Goal: Task Accomplishment & Management: Manage account settings

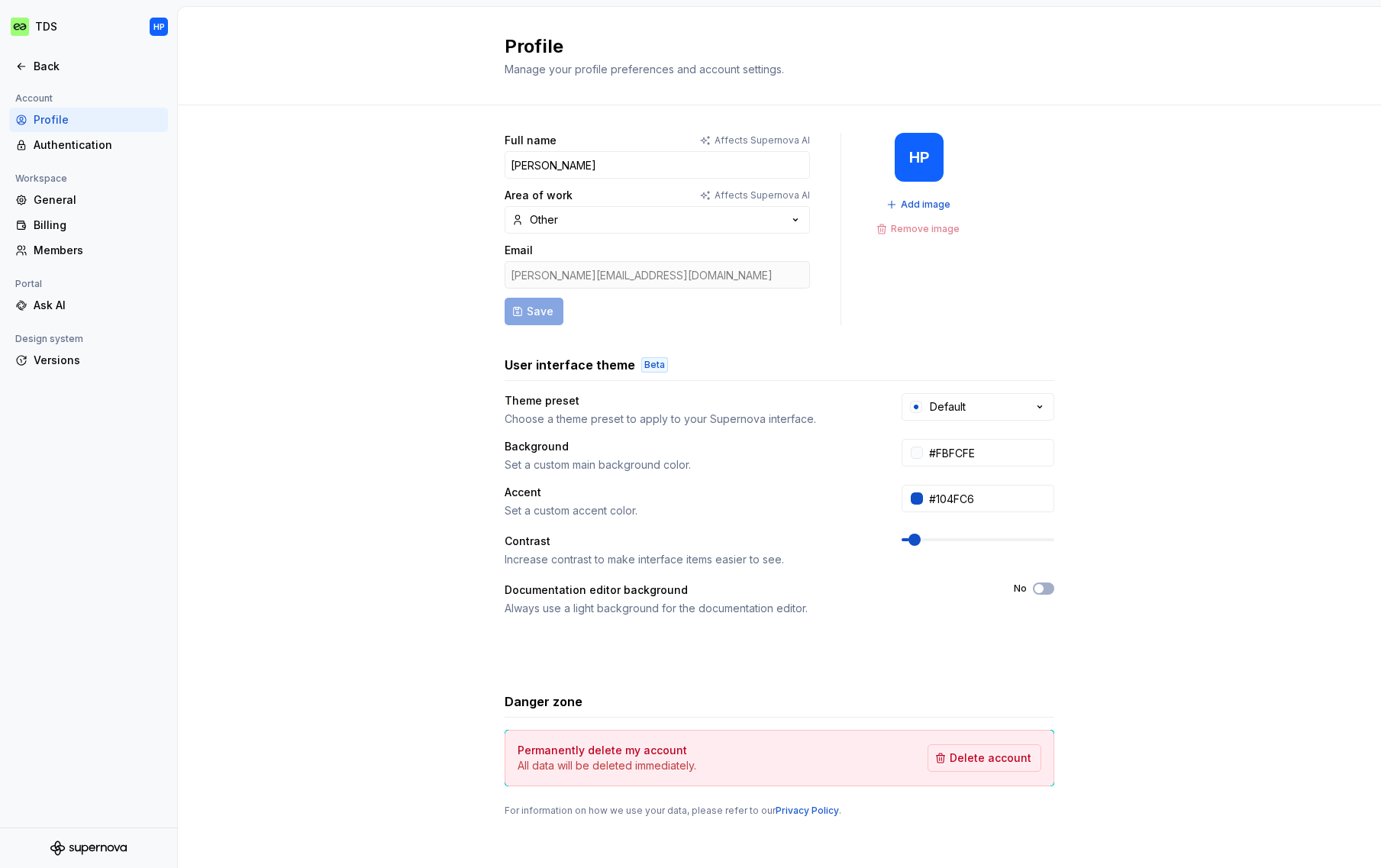
click at [205, 214] on div "Full name Affects Supernova AI [PERSON_NAME] Area of work Affects Supernova AI …" at bounding box center [779, 491] width 1203 height 770
click at [216, 541] on div "Full name Affects Supernova AI [PERSON_NAME] Area of work Affects Supernova AI …" at bounding box center [779, 491] width 1203 height 770
click at [40, 226] on div "Billing" at bounding box center [98, 225] width 129 height 16
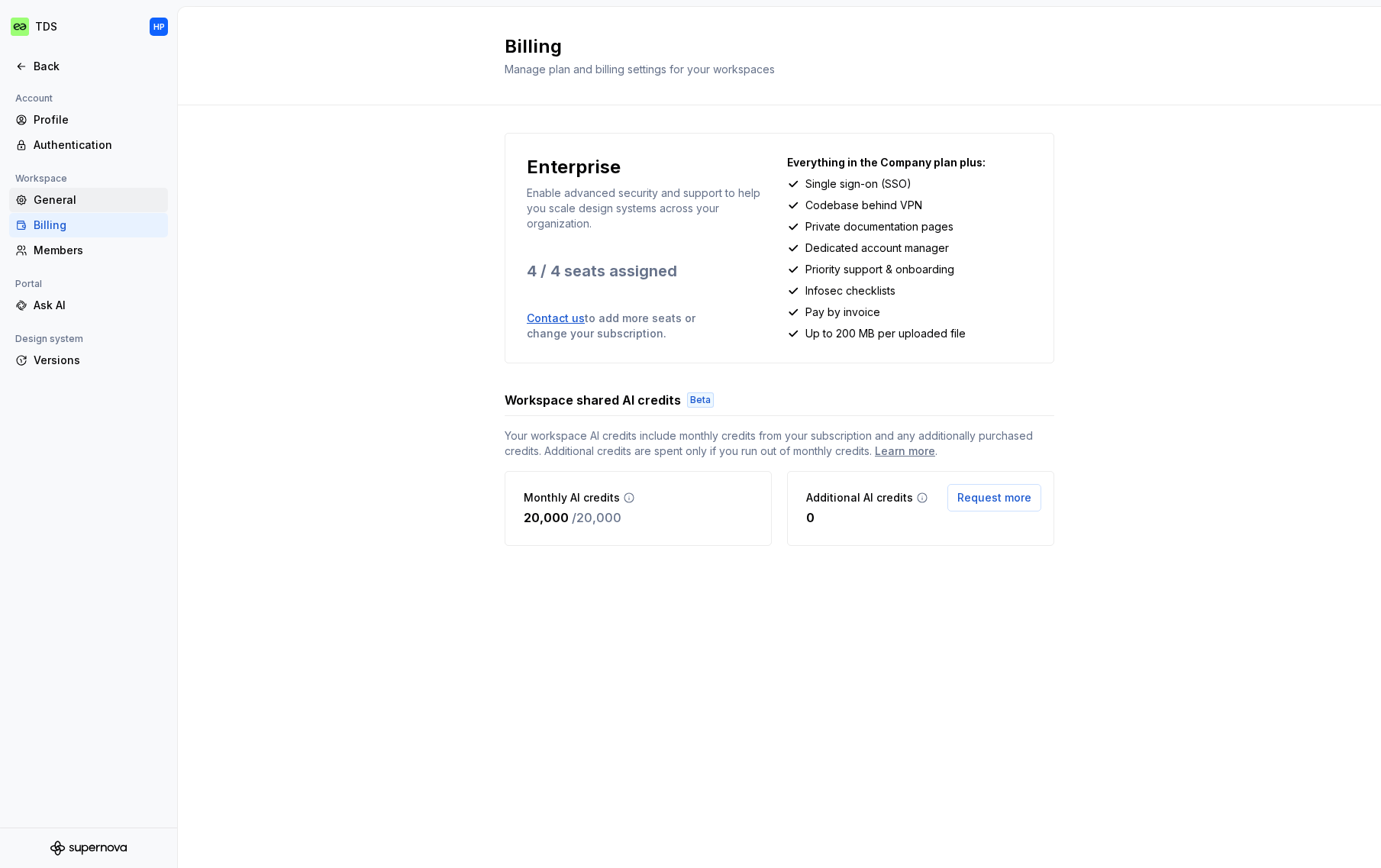
click at [49, 202] on div "General" at bounding box center [98, 200] width 129 height 16
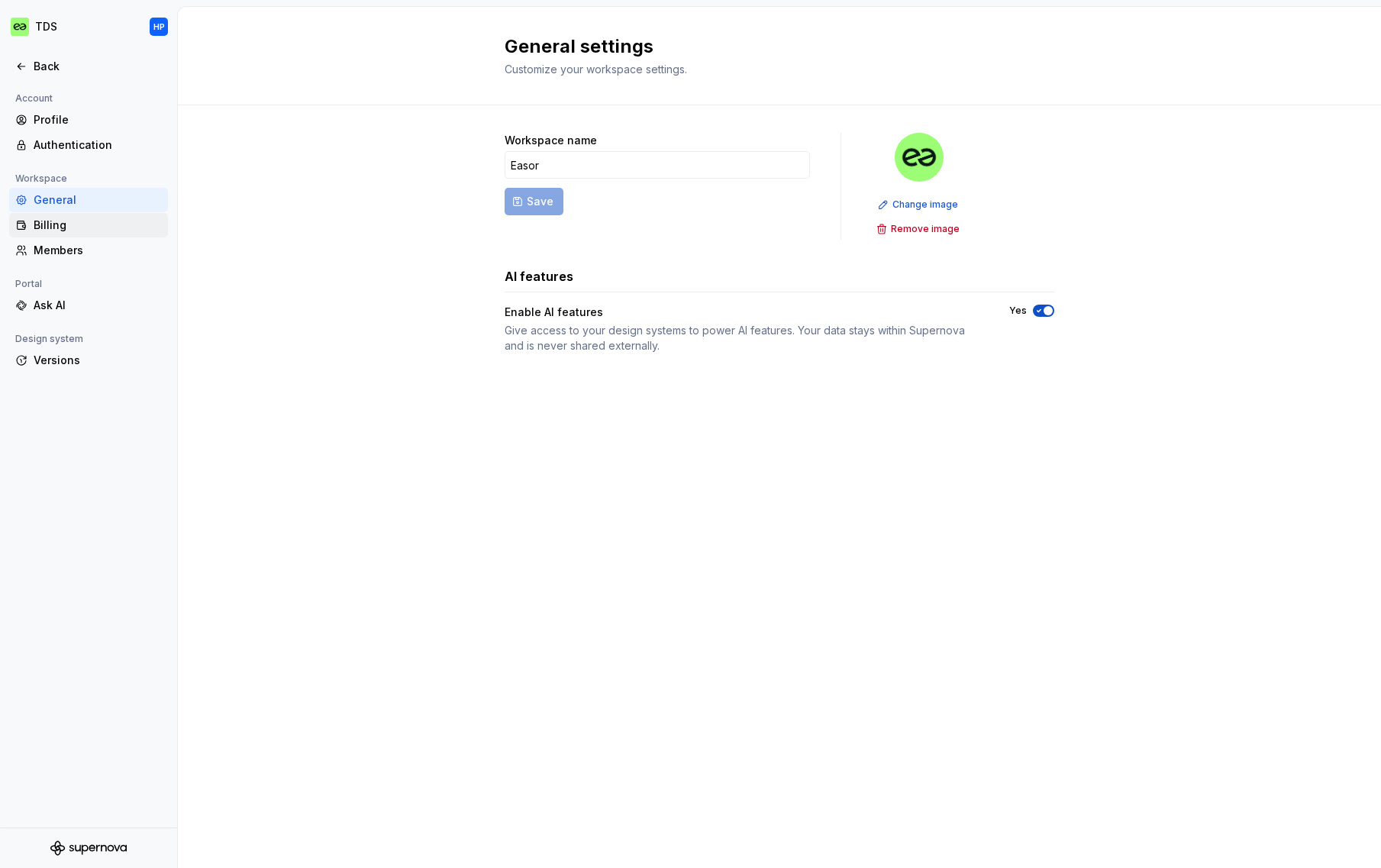
click at [101, 232] on div "Billing" at bounding box center [98, 225] width 129 height 16
